Goal: Information Seeking & Learning: Compare options

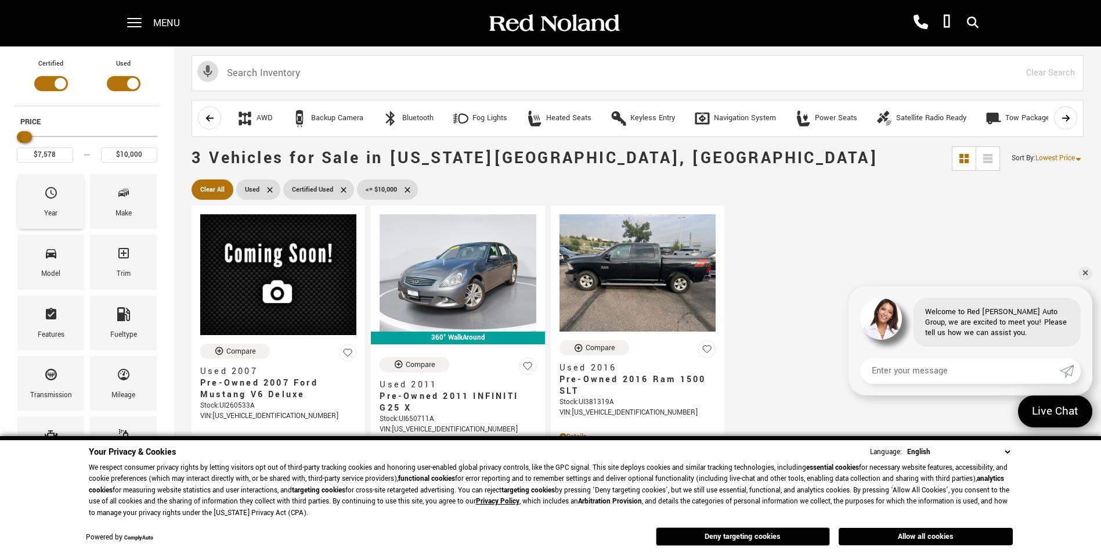
click at [50, 191] on icon "Year" at bounding box center [51, 193] width 12 height 12
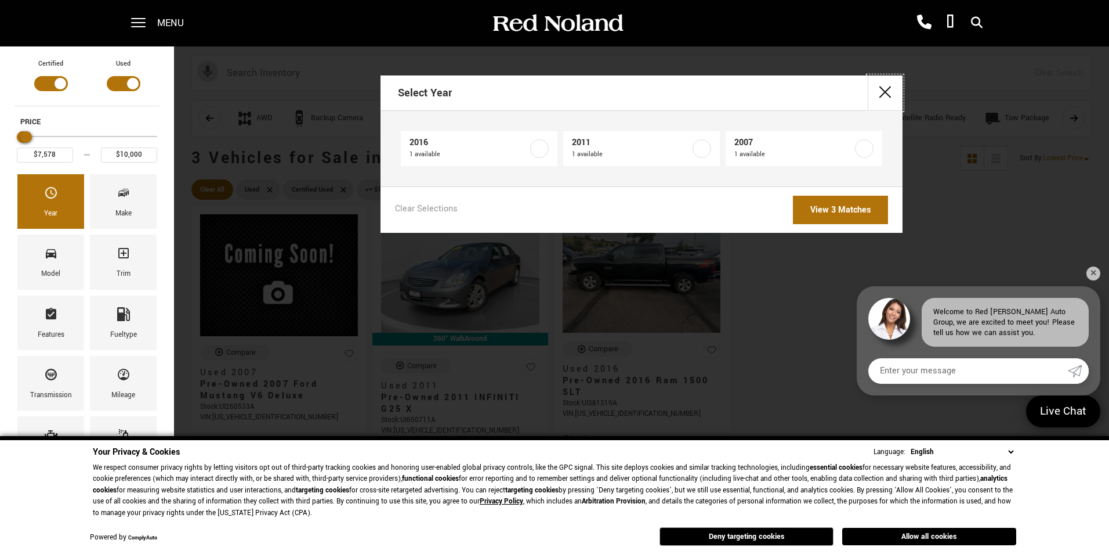
click at [886, 92] on button "close" at bounding box center [885, 92] width 35 height 35
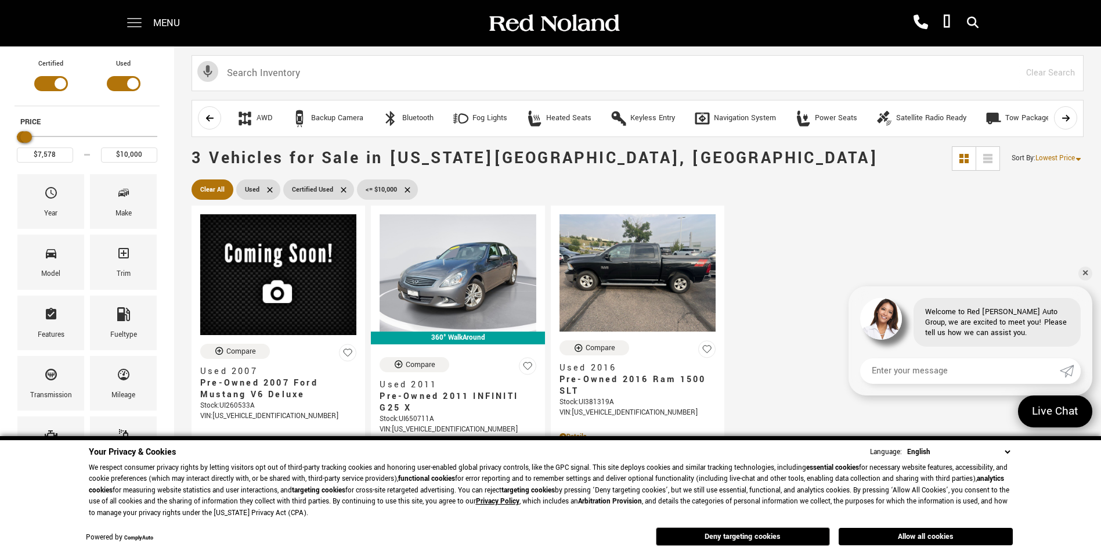
click at [138, 23] on span at bounding box center [134, 23] width 15 height 46
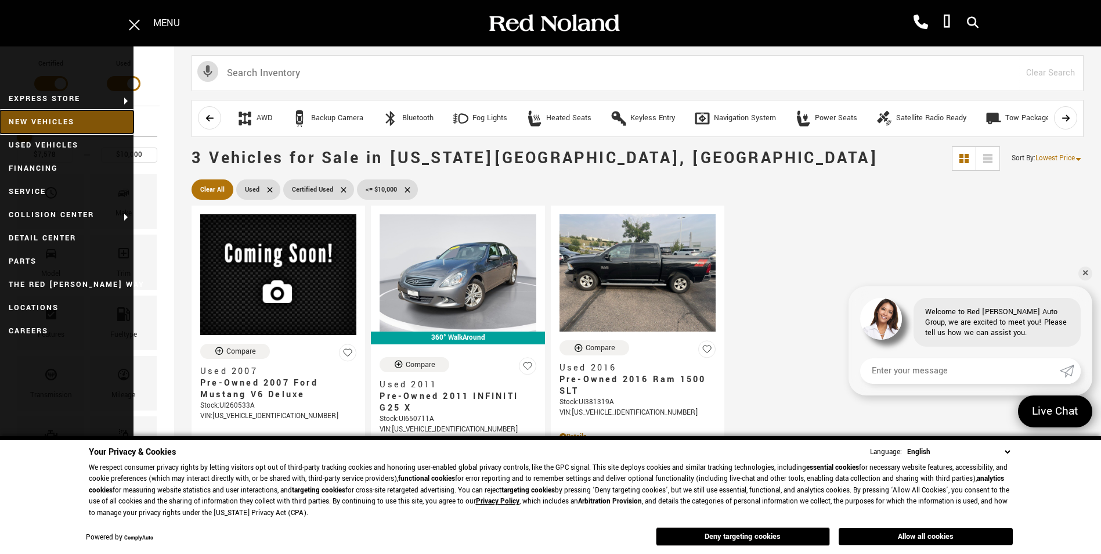
click at [41, 118] on link "New Vehicles" at bounding box center [66, 121] width 133 height 23
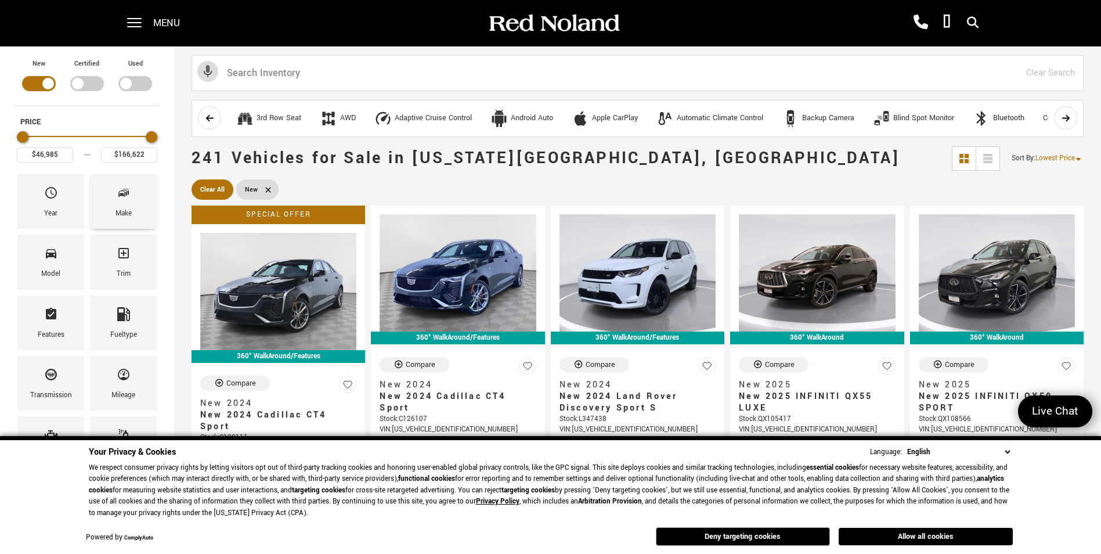
click at [131, 187] on div "Make" at bounding box center [123, 201] width 67 height 55
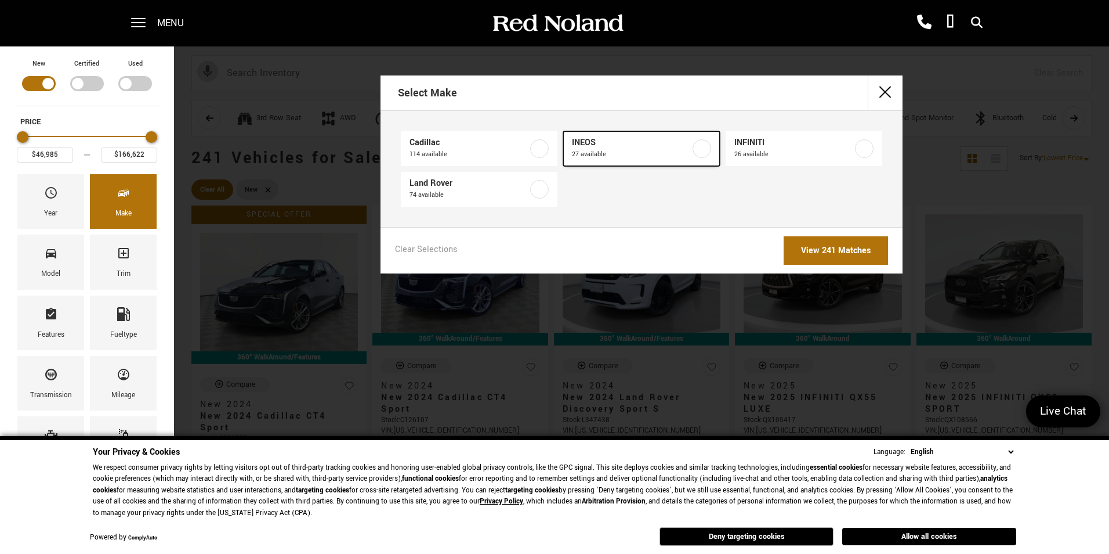
click at [615, 143] on span "INEOS" at bounding box center [631, 143] width 118 height 12
type input "$79,999"
type input "$99,640"
checkbox input "true"
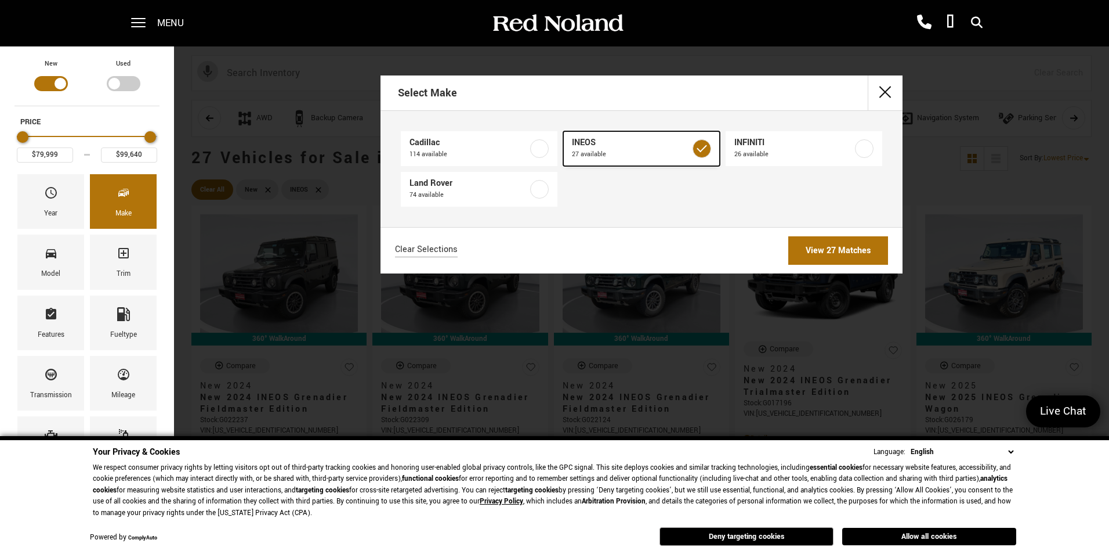
click at [705, 146] on label at bounding box center [702, 148] width 19 height 19
type input "$46,985"
type input "$166,622"
checkbox input "false"
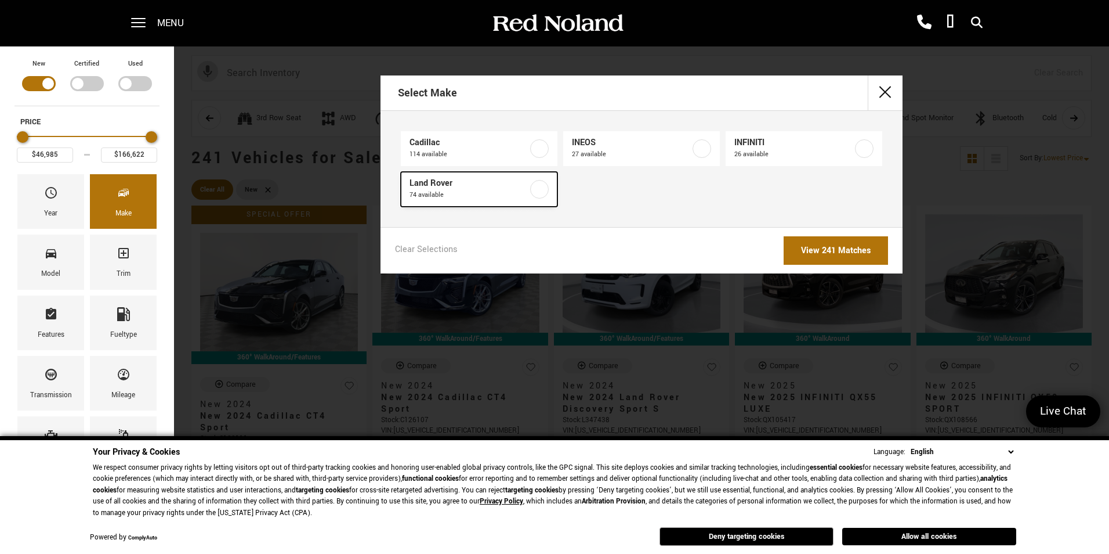
click at [535, 191] on label at bounding box center [539, 189] width 19 height 19
type input "$47,794"
checkbox input "true"
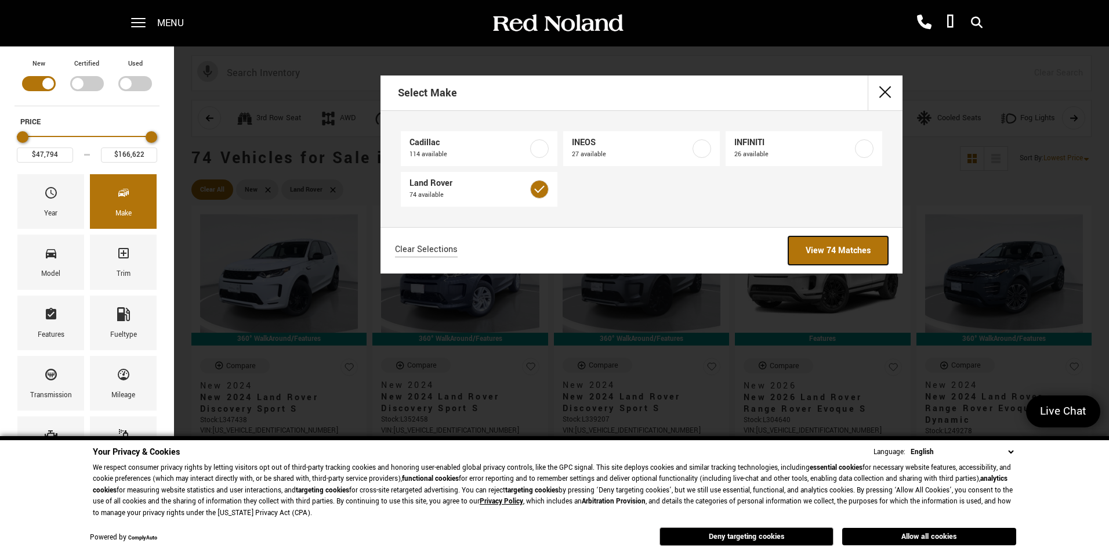
click at [854, 251] on link "View 74 Matches" at bounding box center [839, 250] width 100 height 28
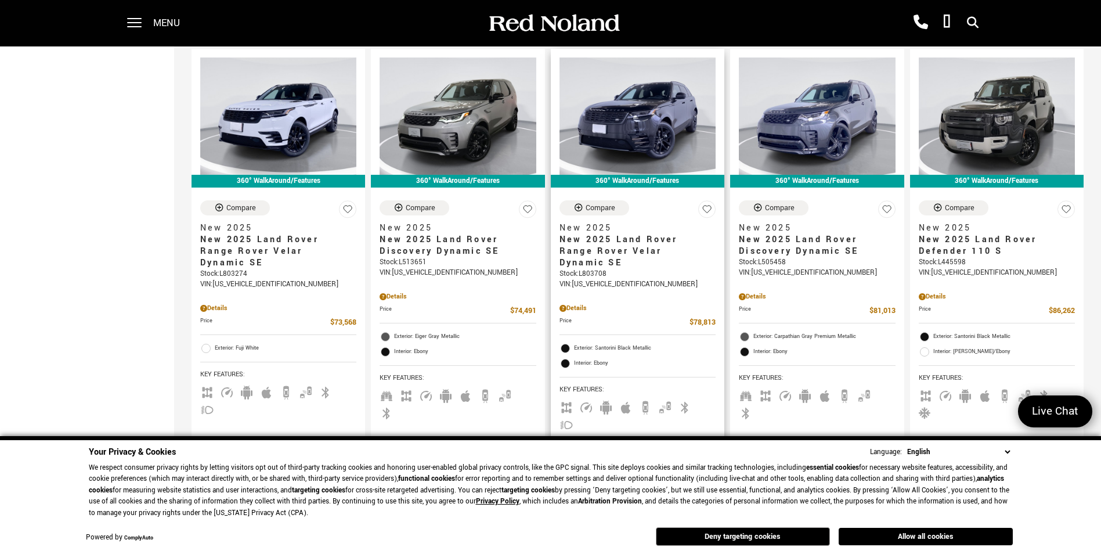
scroll to position [1509, 0]
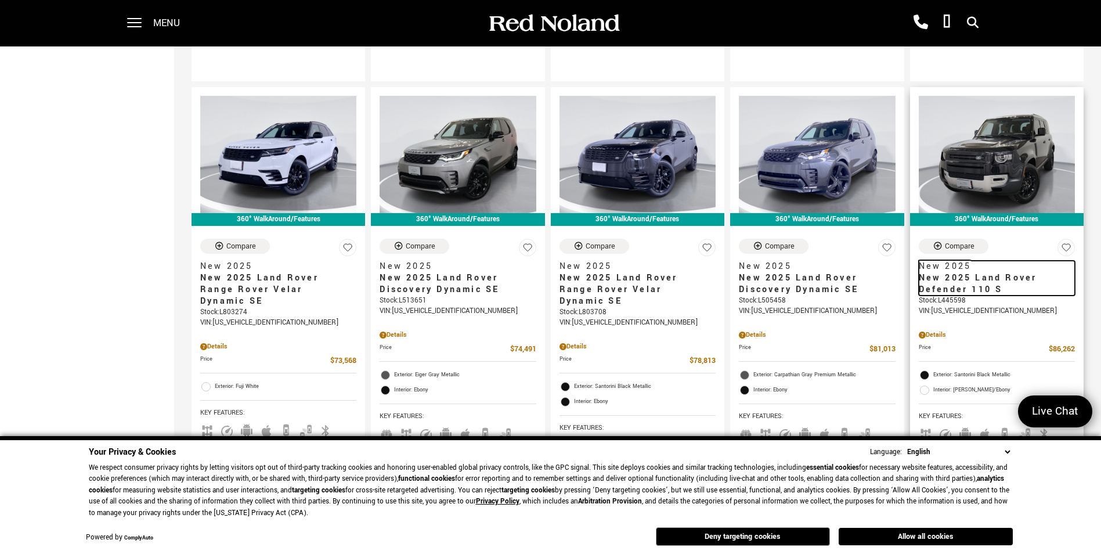
click at [978, 272] on span "New 2025 Land Rover Defender 110 S" at bounding box center [992, 283] width 147 height 23
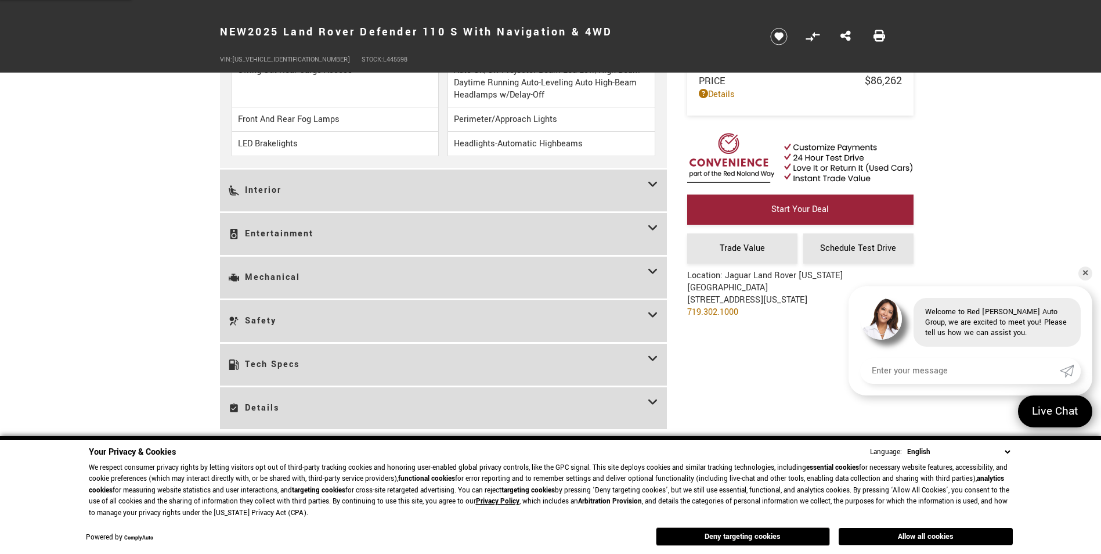
scroll to position [1973, 0]
click at [379, 351] on h3 "Tech Specs" at bounding box center [438, 363] width 419 height 24
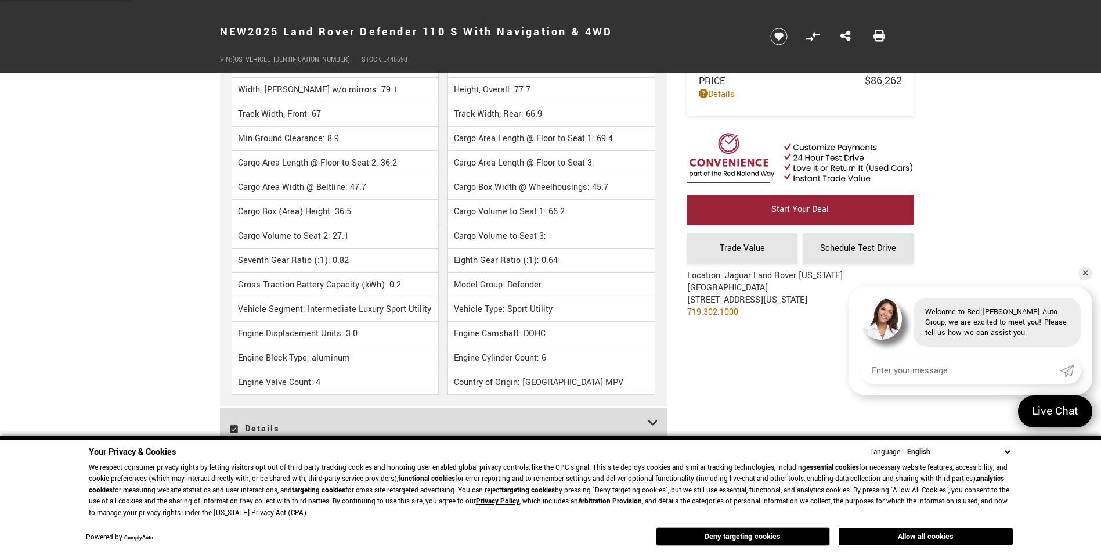
scroll to position [2959, 0]
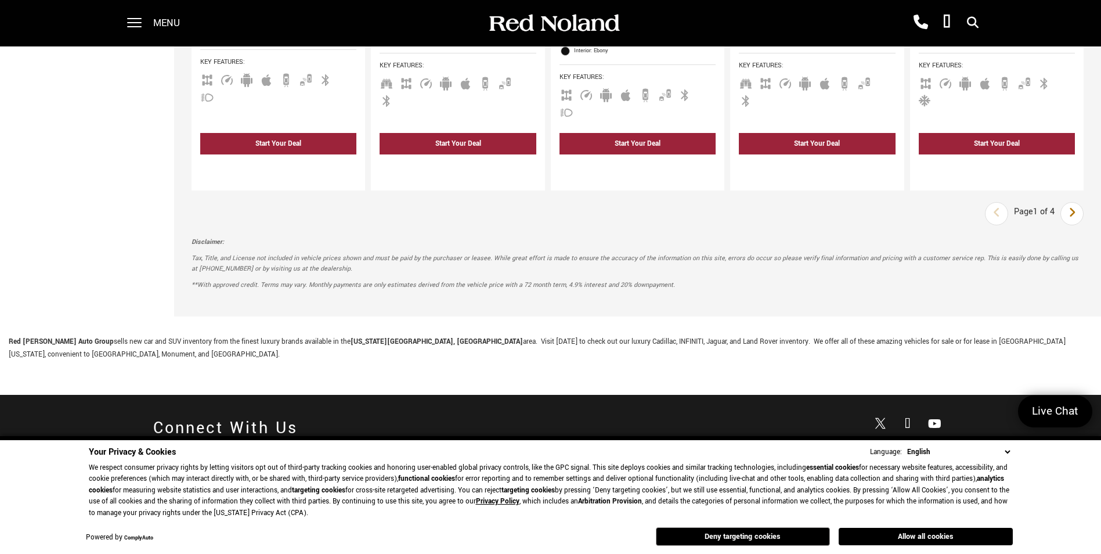
scroll to position [1741, 0]
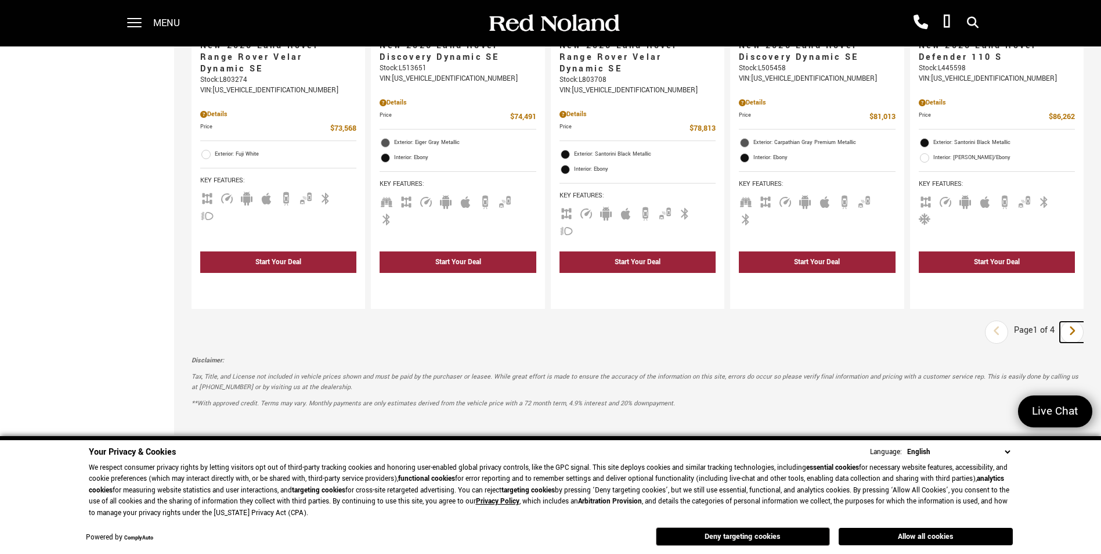
click at [1076, 321] on icon "next page" at bounding box center [1072, 330] width 8 height 19
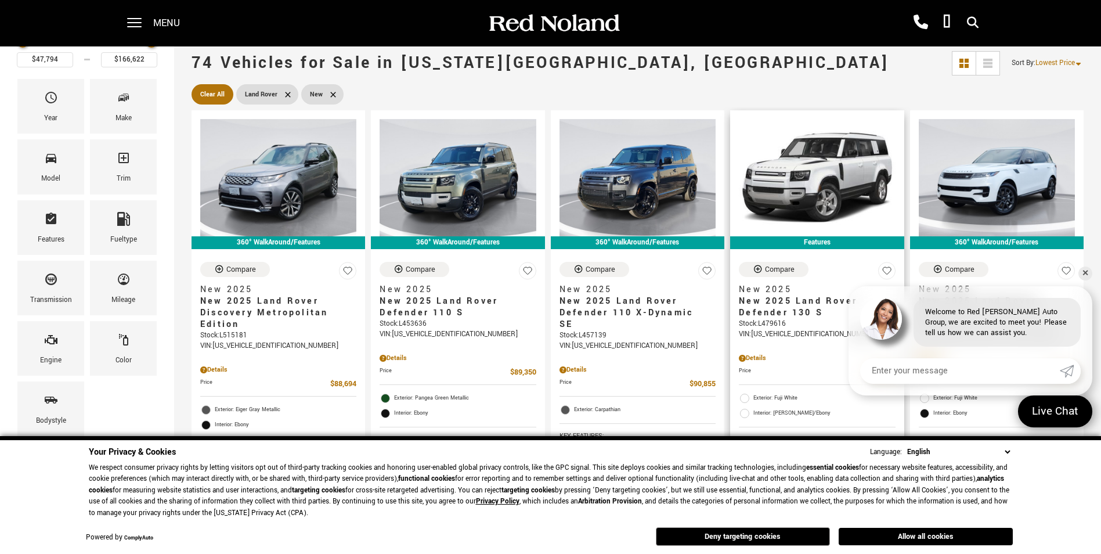
scroll to position [116, 0]
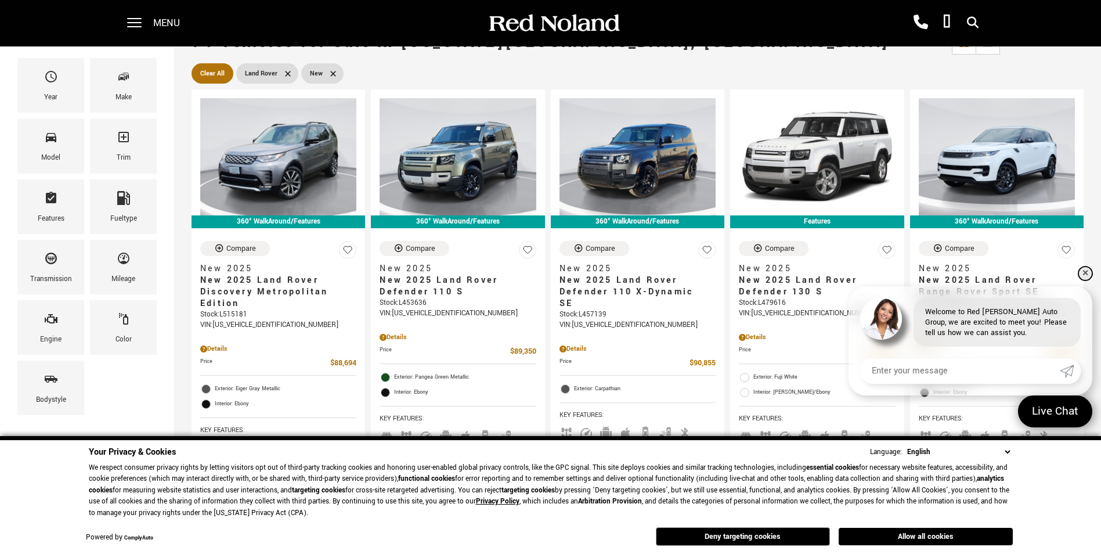
click at [1089, 274] on link "✕" at bounding box center [1085, 273] width 14 height 14
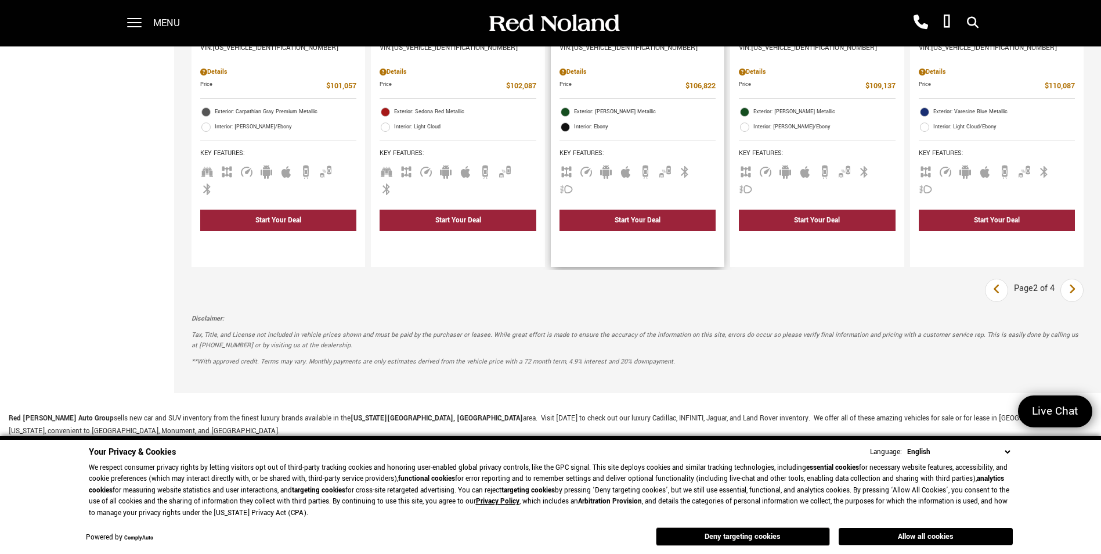
scroll to position [1799, 0]
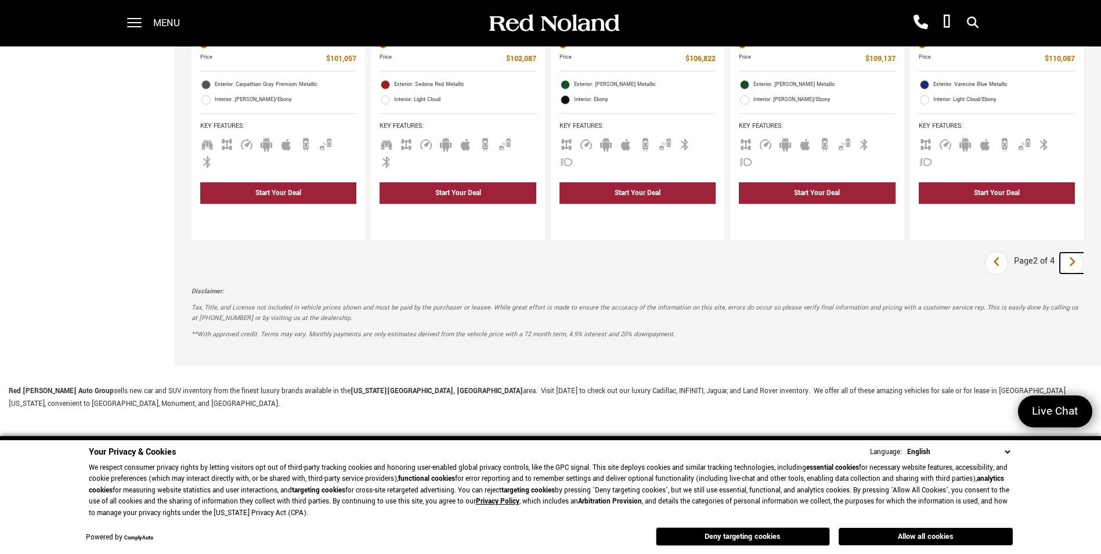
click at [1076, 252] on icon "next page" at bounding box center [1072, 261] width 8 height 19
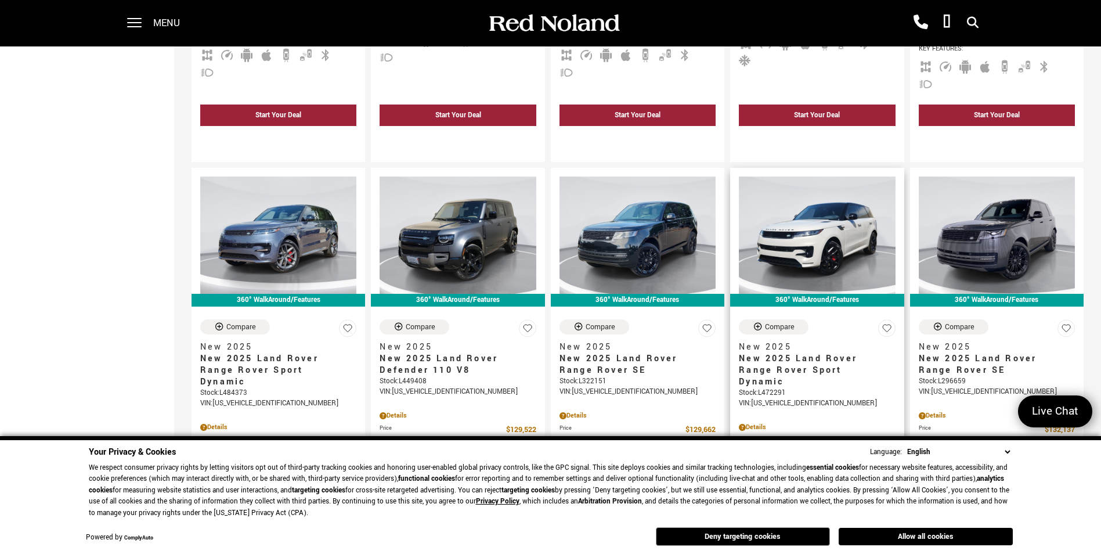
scroll to position [522, 0]
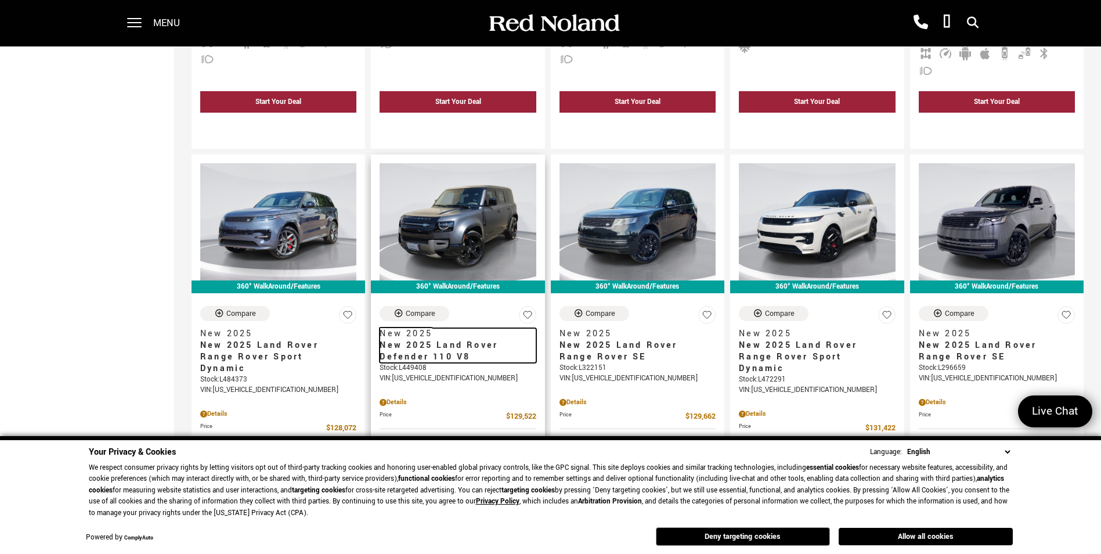
click at [445, 339] on span "New 2025 Land Rover Defender 110 V8" at bounding box center [452, 350] width 147 height 23
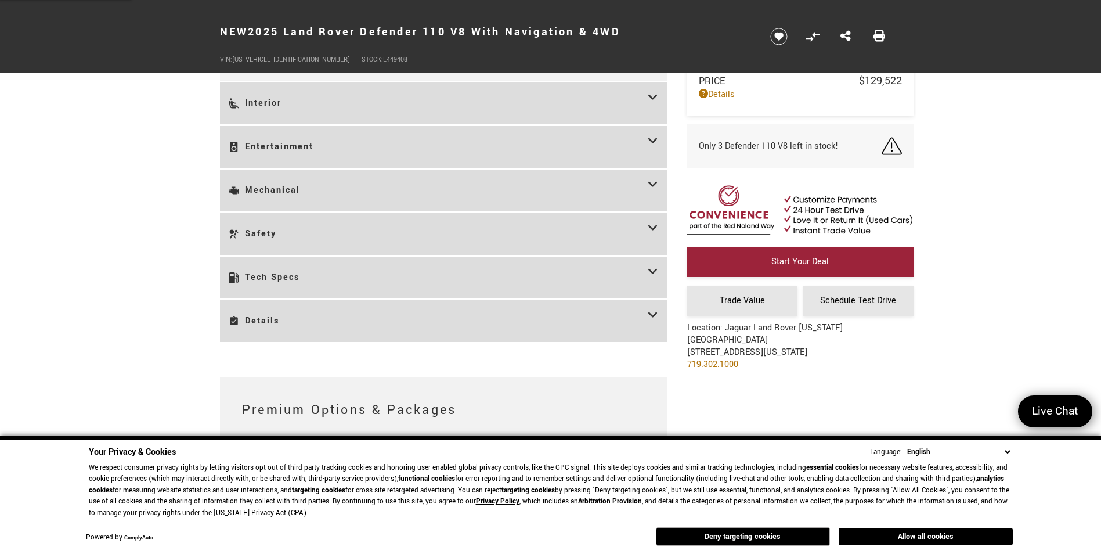
scroll to position [2205, 0]
click at [351, 282] on div "Tech Specs" at bounding box center [443, 276] width 447 height 42
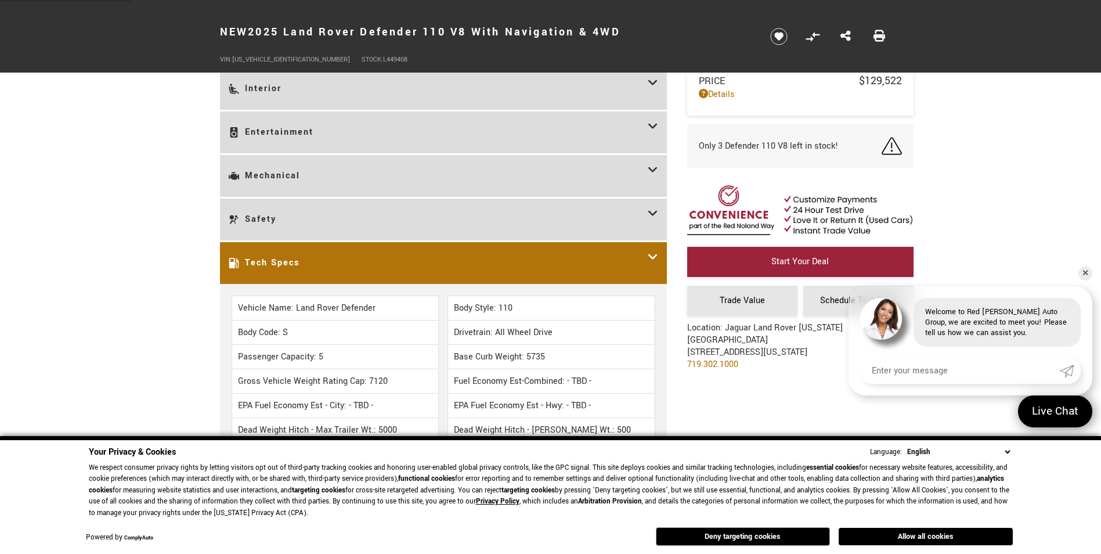
scroll to position [1683, 0]
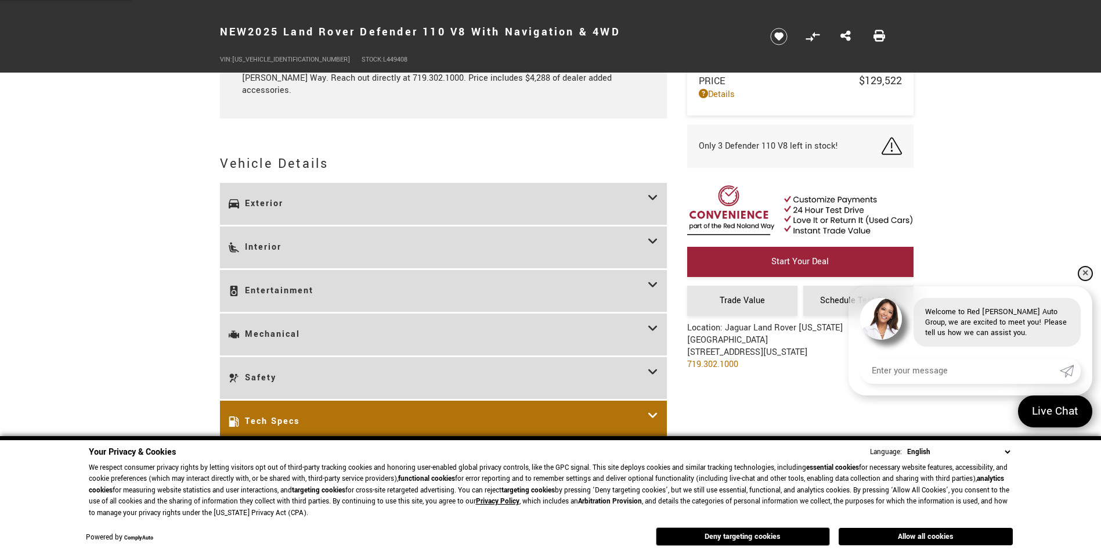
click at [1086, 272] on link "✕" at bounding box center [1085, 273] width 14 height 14
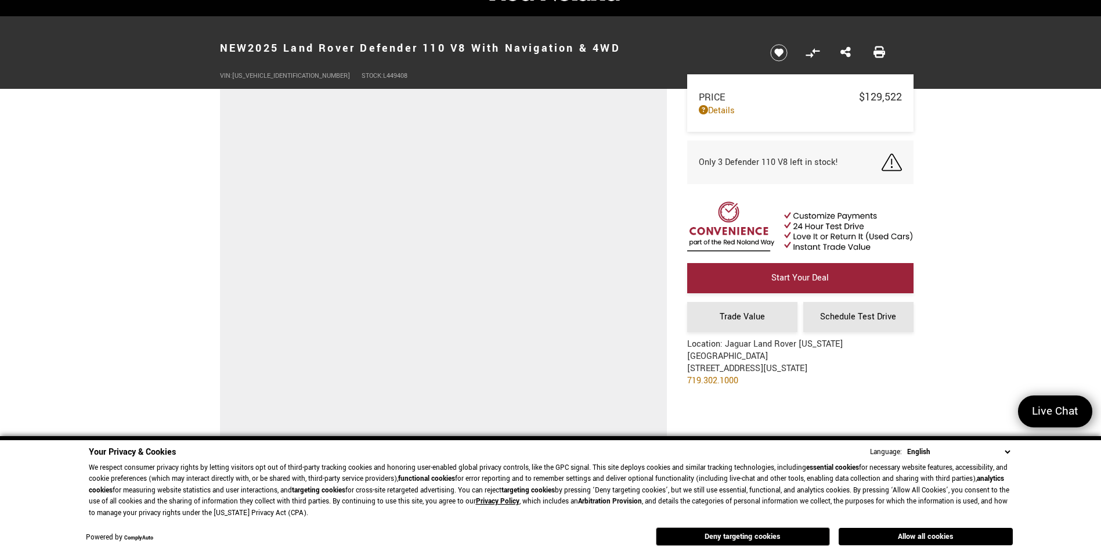
scroll to position [0, 0]
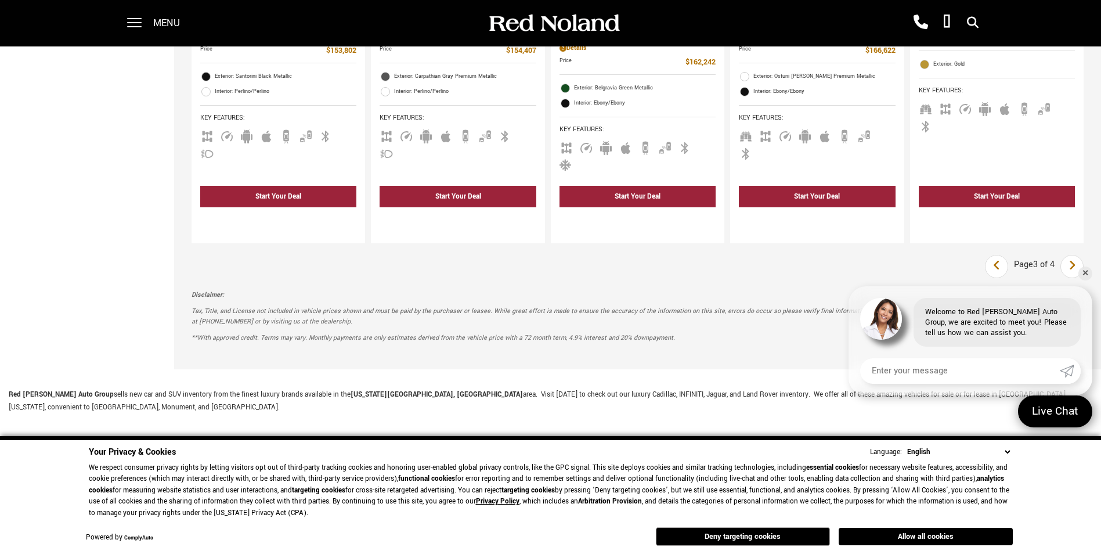
scroll to position [1799, 0]
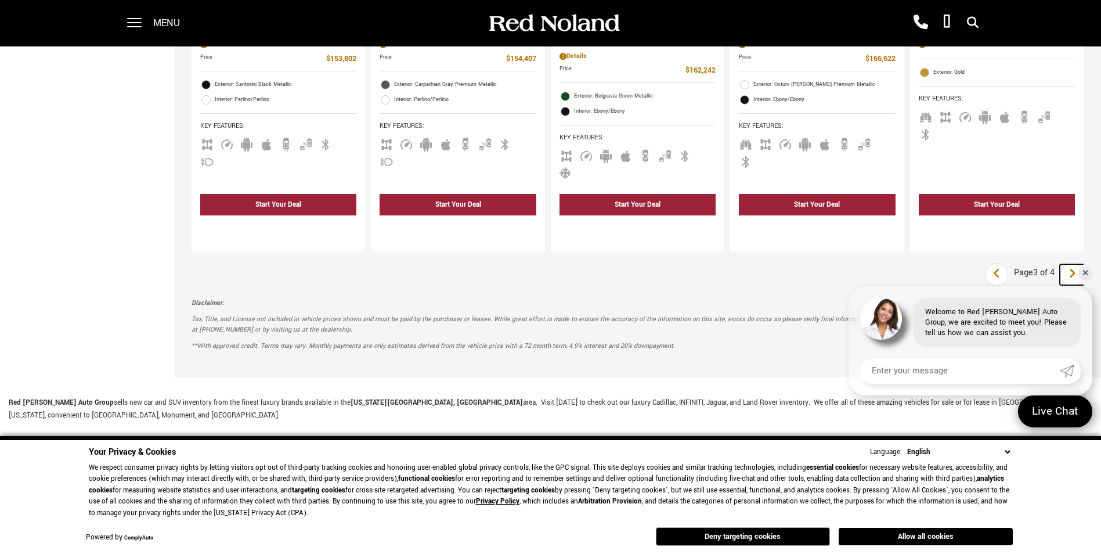
click at [1076, 264] on icon "next page" at bounding box center [1072, 273] width 8 height 19
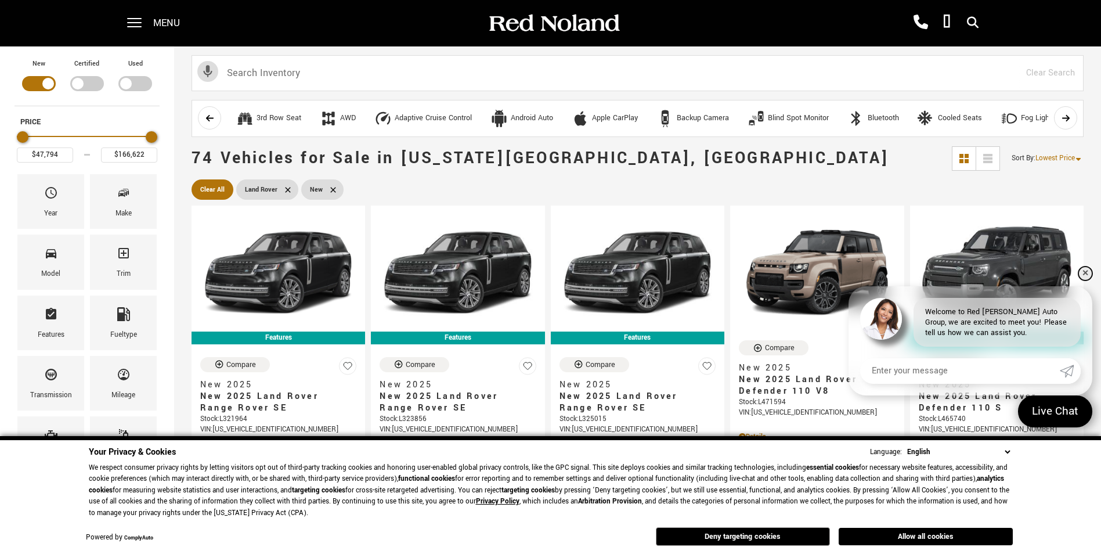
click at [1086, 270] on link "✕" at bounding box center [1085, 273] width 14 height 14
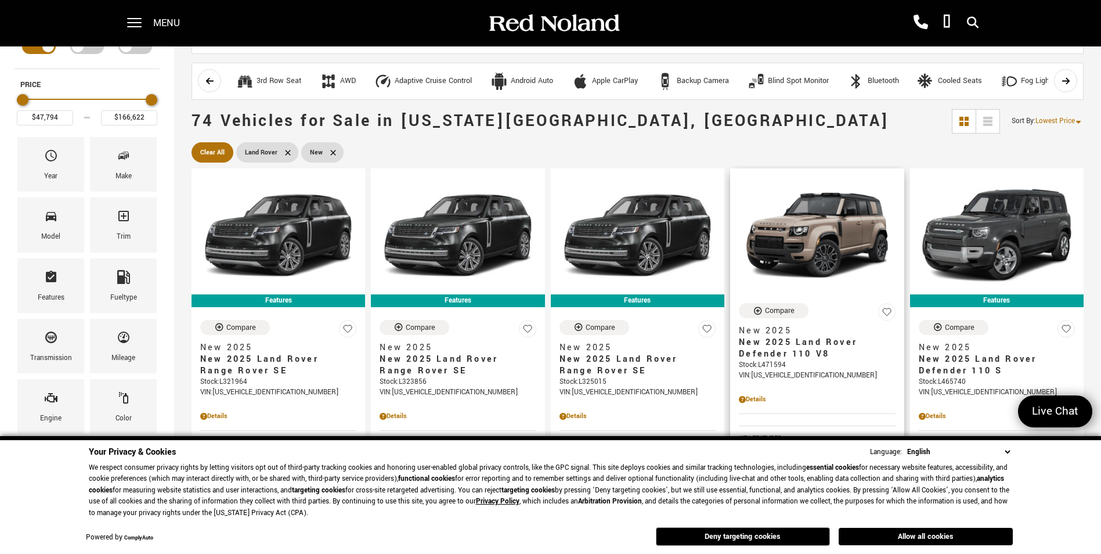
scroll to position [58, 0]
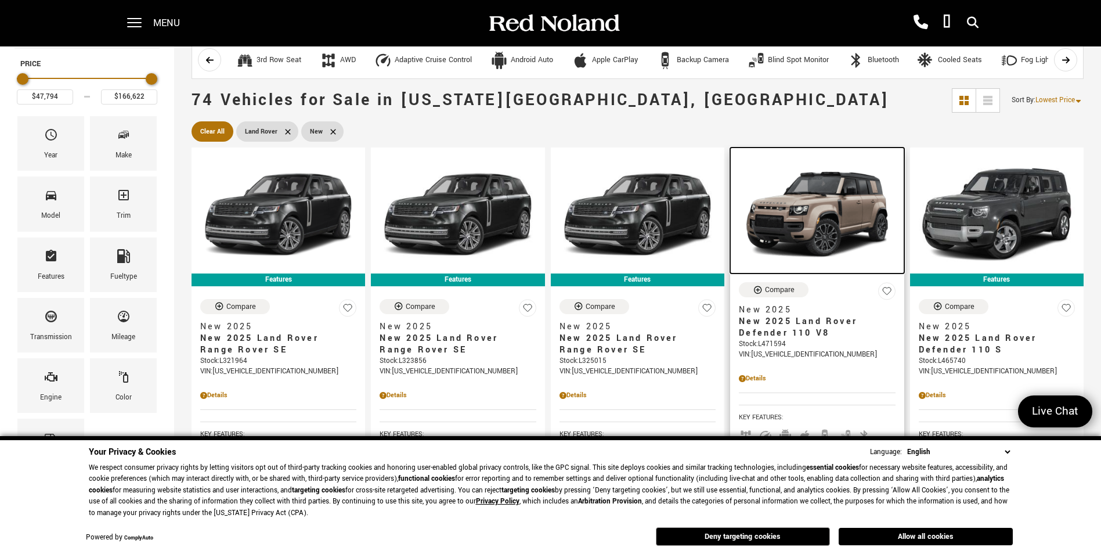
click at [812, 223] on img at bounding box center [817, 214] width 156 height 117
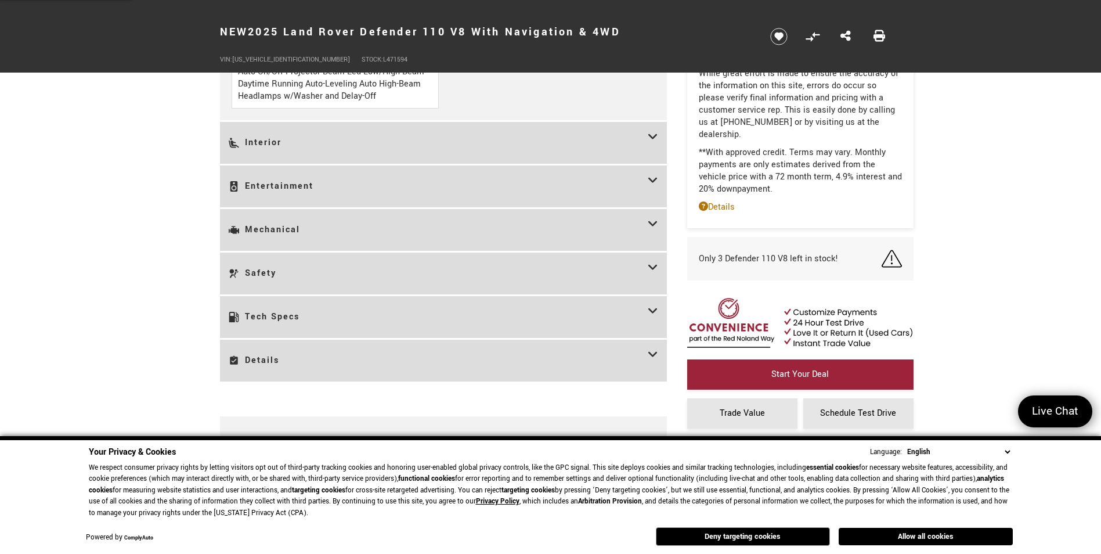
scroll to position [1915, 0]
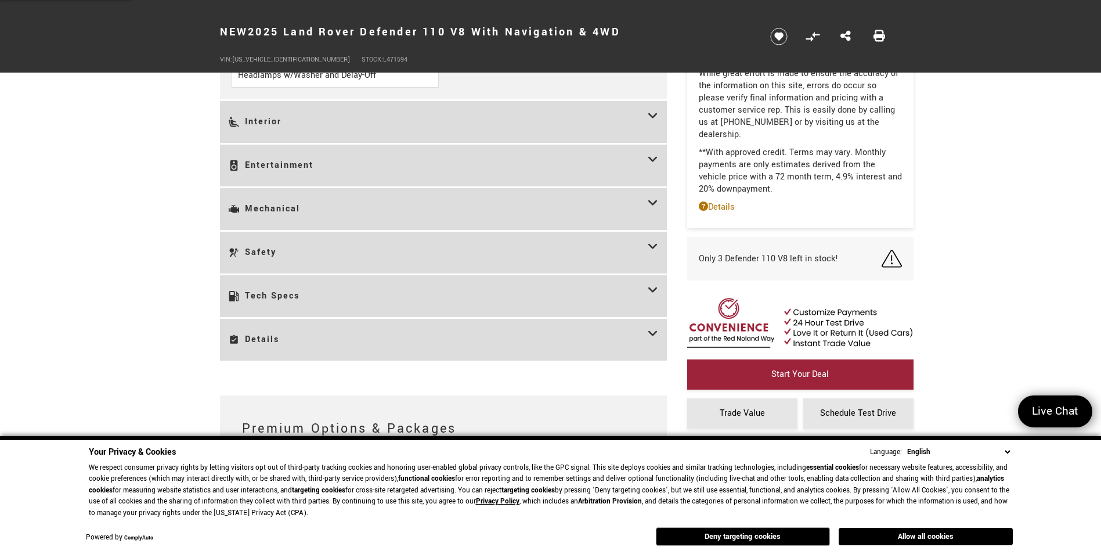
click at [442, 299] on h3 "Tech Specs" at bounding box center [438, 296] width 419 height 24
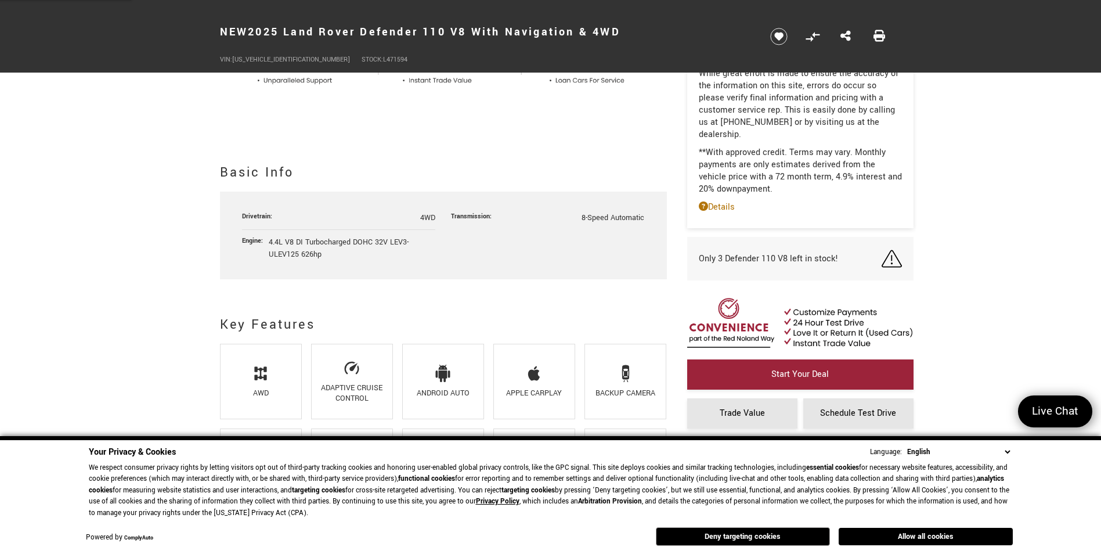
scroll to position [232, 0]
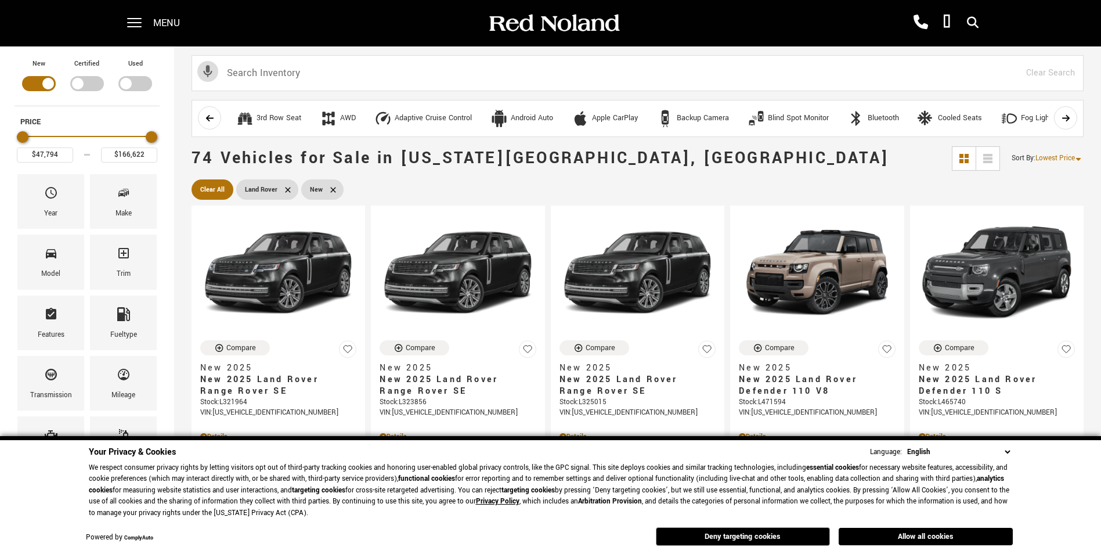
scroll to position [58, 0]
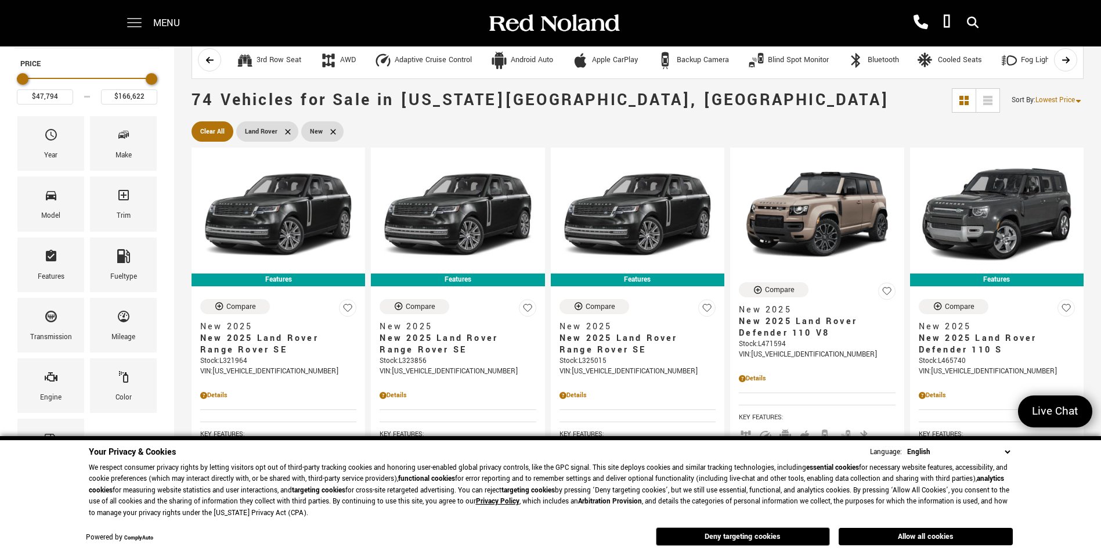
click at [133, 24] on span at bounding box center [134, 23] width 15 height 46
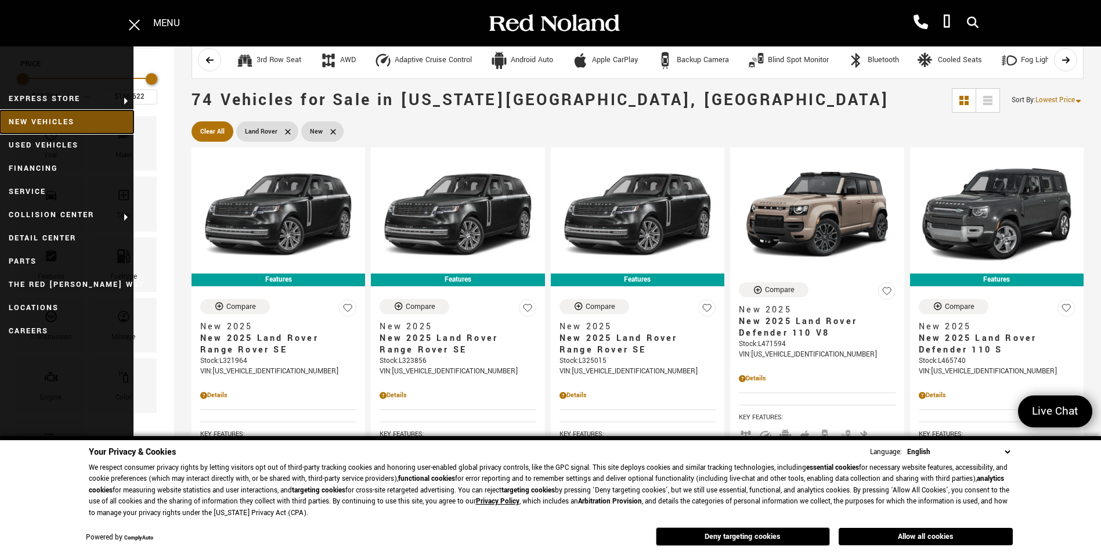
click at [82, 120] on link "New Vehicles" at bounding box center [66, 121] width 133 height 23
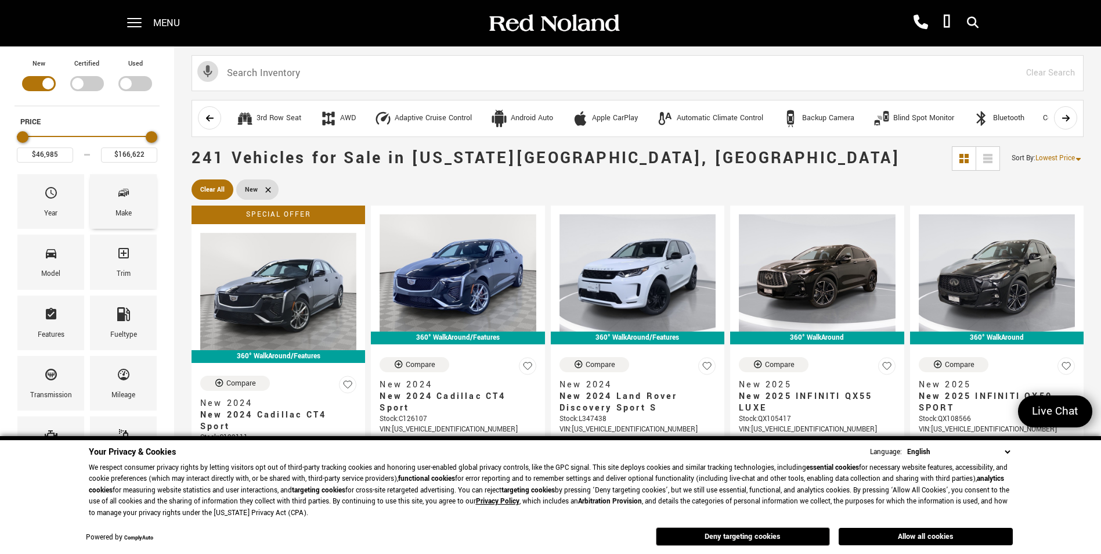
click at [124, 190] on icon "Make" at bounding box center [124, 193] width 14 height 14
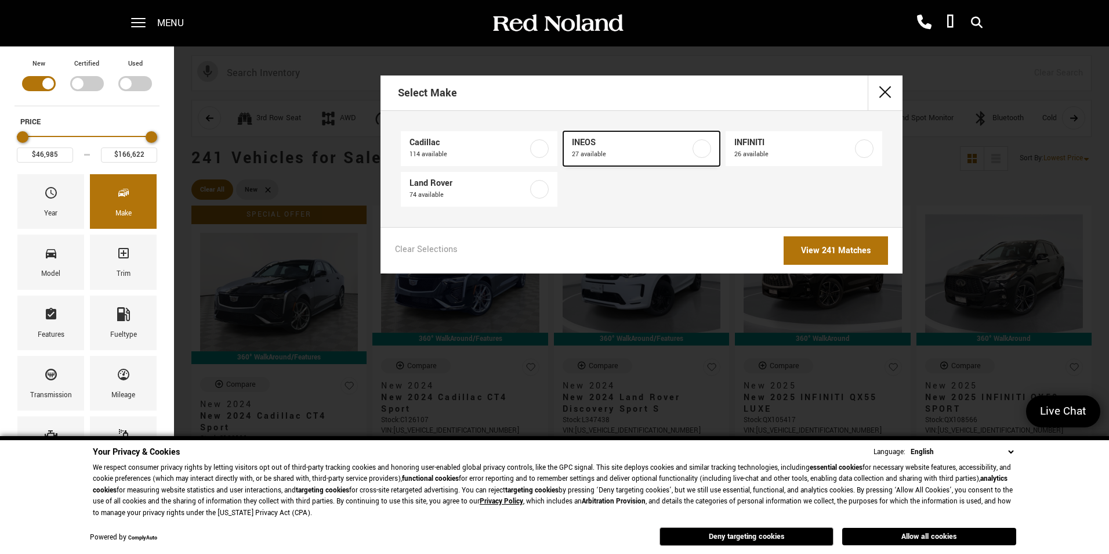
click at [702, 146] on label at bounding box center [702, 148] width 19 height 19
type input "$79,999"
type input "$99,640"
checkbox input "true"
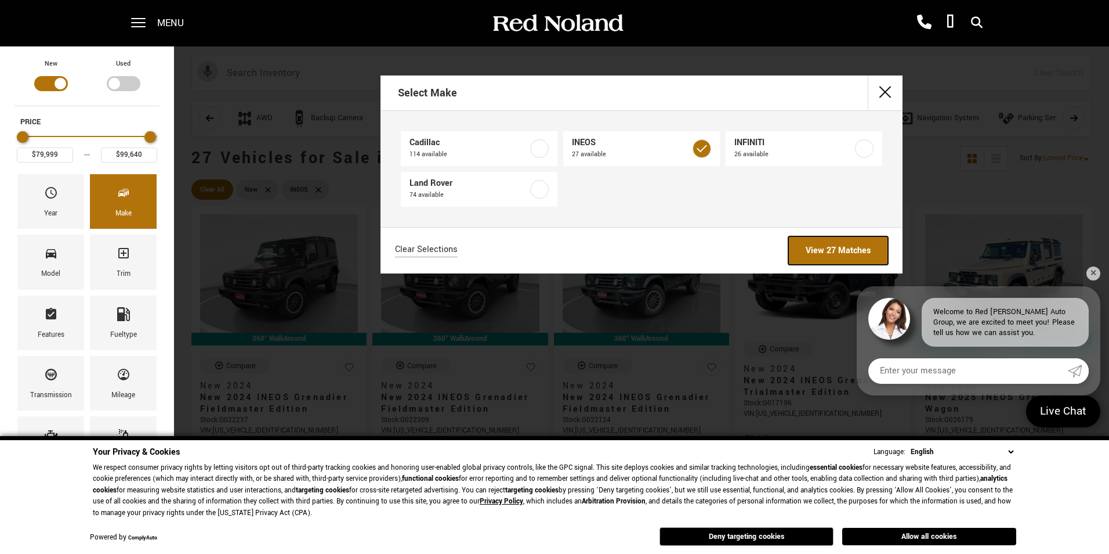
click at [834, 250] on link "View 27 Matches" at bounding box center [839, 250] width 100 height 28
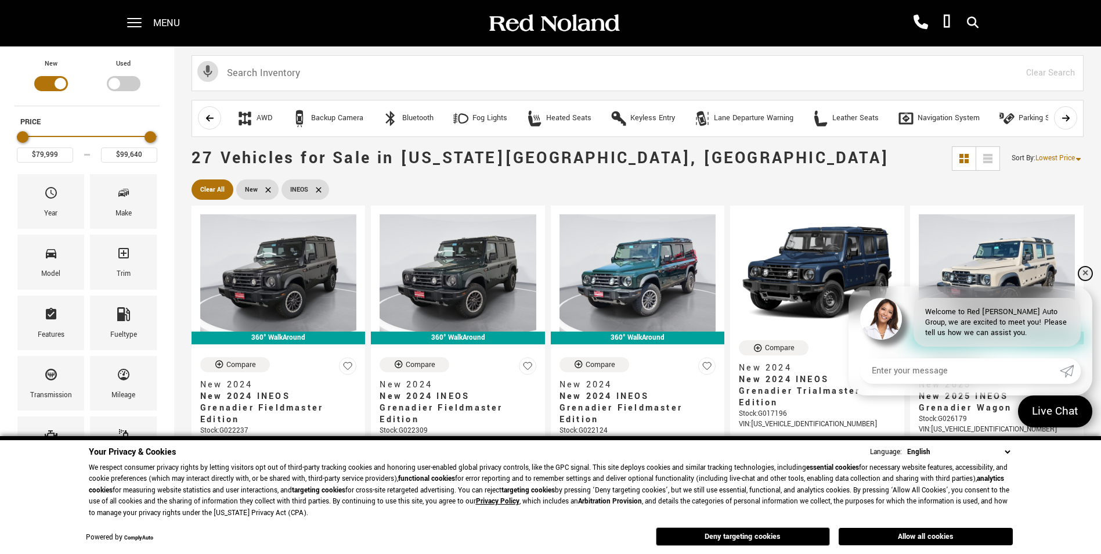
click at [1084, 274] on link "✕" at bounding box center [1085, 273] width 14 height 14
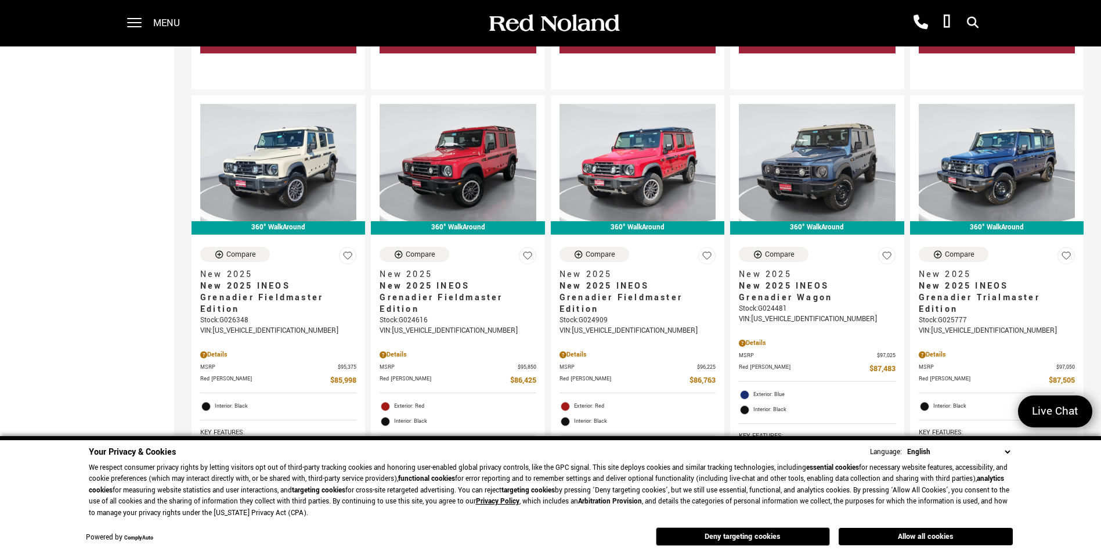
scroll to position [1451, 0]
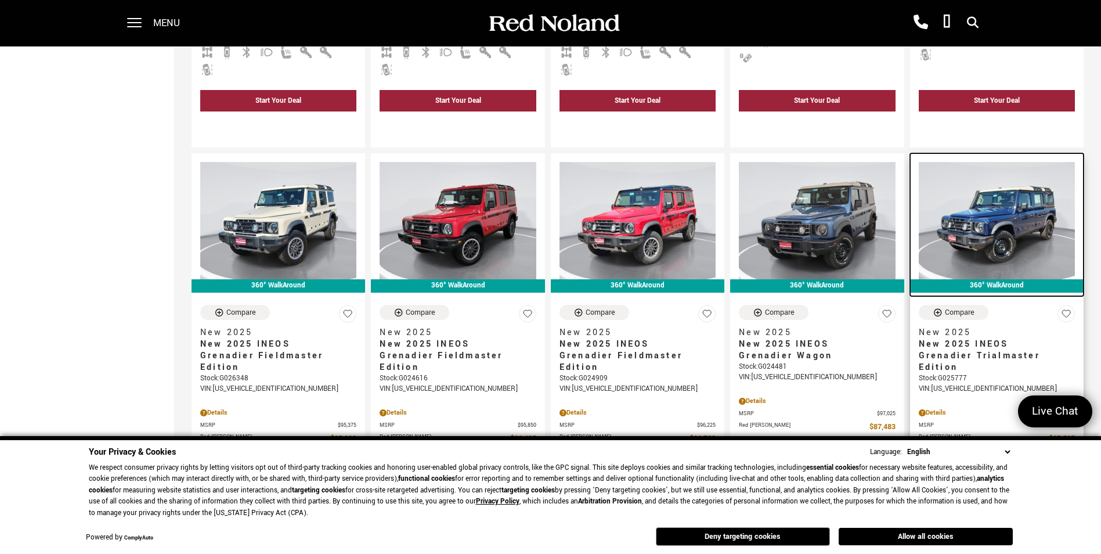
click at [981, 162] on img at bounding box center [997, 220] width 156 height 117
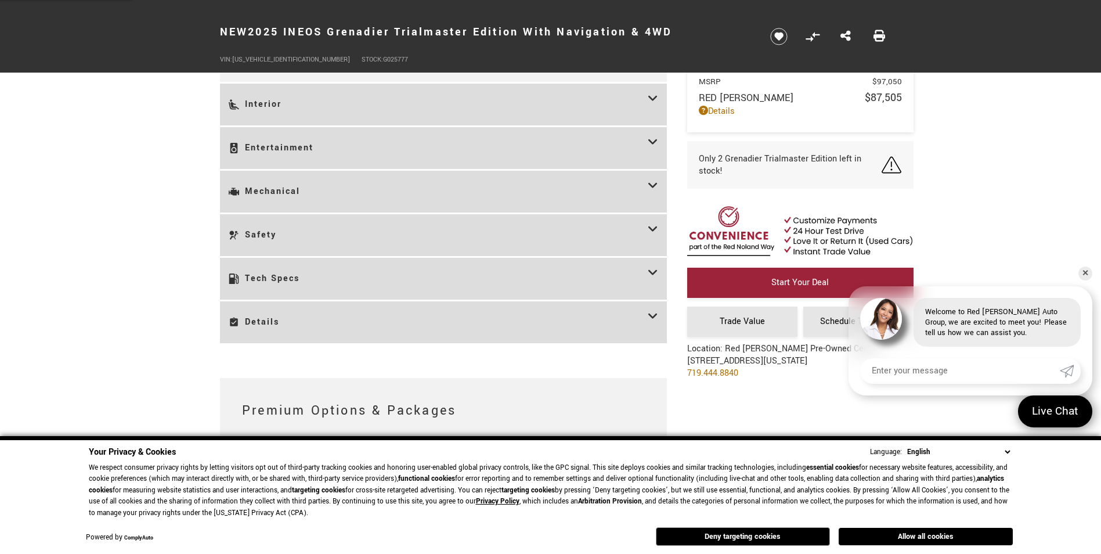
scroll to position [1799, 0]
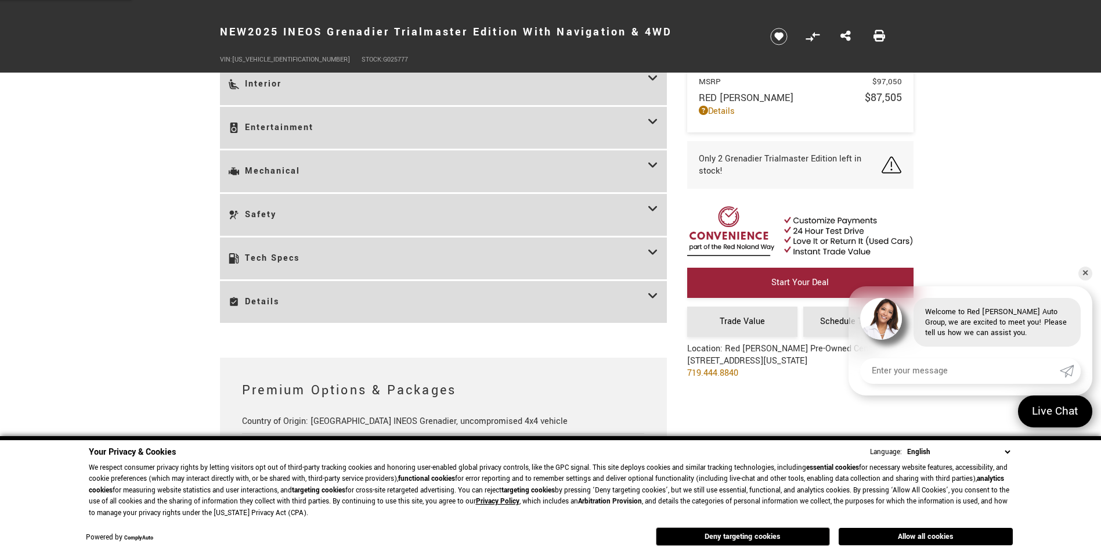
click at [447, 251] on h3 "Tech Specs" at bounding box center [438, 258] width 419 height 24
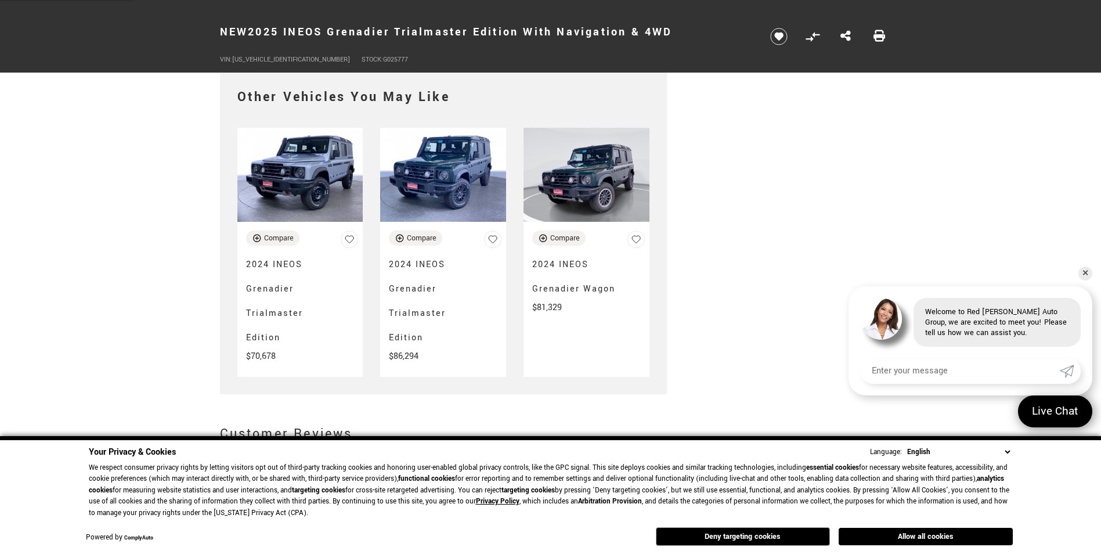
scroll to position [3540, 0]
